Goal: Transaction & Acquisition: Purchase product/service

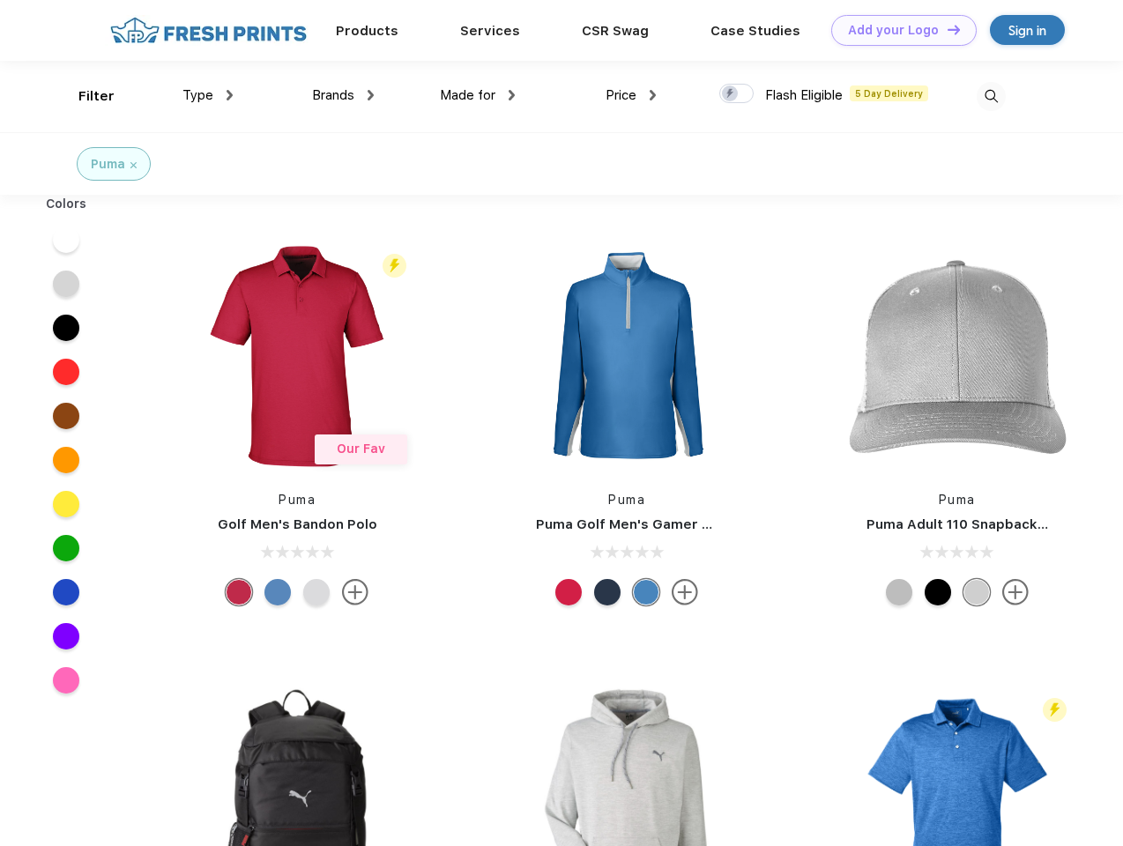
click at [897, 30] on link "Add your Logo Design Tool" at bounding box center [903, 30] width 145 height 31
click at [0, 0] on div "Design Tool" at bounding box center [0, 0] width 0 height 0
click at [946, 29] on link "Add your Logo Design Tool" at bounding box center [903, 30] width 145 height 31
click at [85, 96] on div "Filter" at bounding box center [96, 96] width 36 height 20
click at [208, 95] on span "Type" at bounding box center [197, 95] width 31 height 16
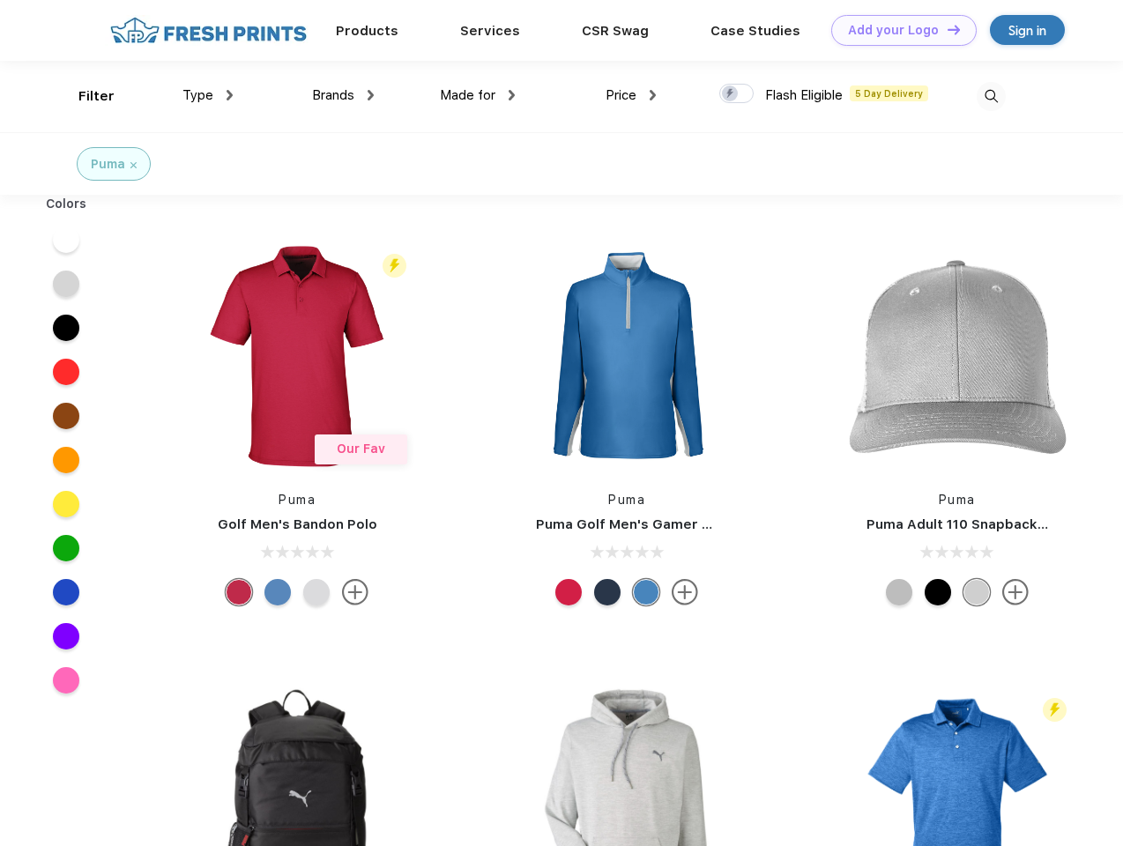
click at [343, 95] on span "Brands" at bounding box center [333, 95] width 42 height 16
click at [478, 95] on span "Made for" at bounding box center [468, 95] width 56 height 16
click at [631, 95] on span "Price" at bounding box center [620, 95] width 31 height 16
click at [737, 94] on div at bounding box center [736, 93] width 34 height 19
click at [731, 94] on input "checkbox" at bounding box center [724, 88] width 11 height 11
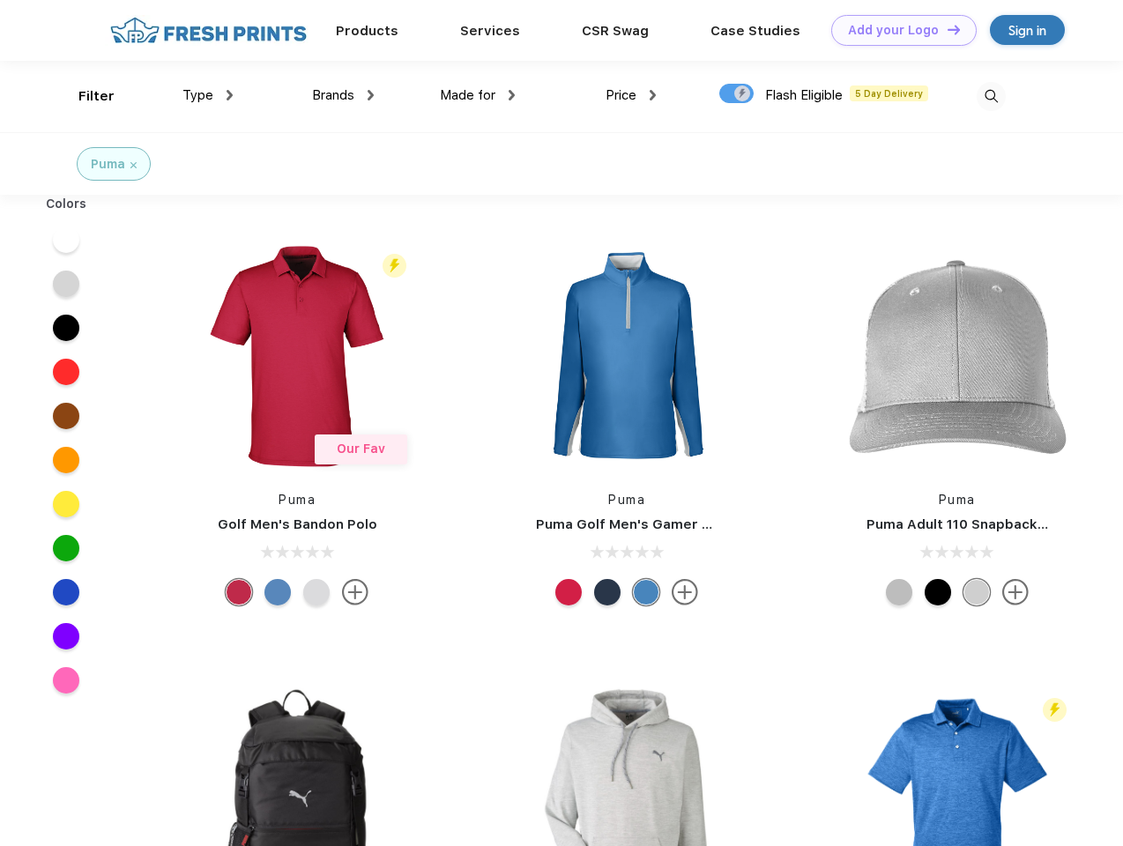
click at [991, 96] on img at bounding box center [991, 96] width 29 height 29
